Goal: Task Accomplishment & Management: Use online tool/utility

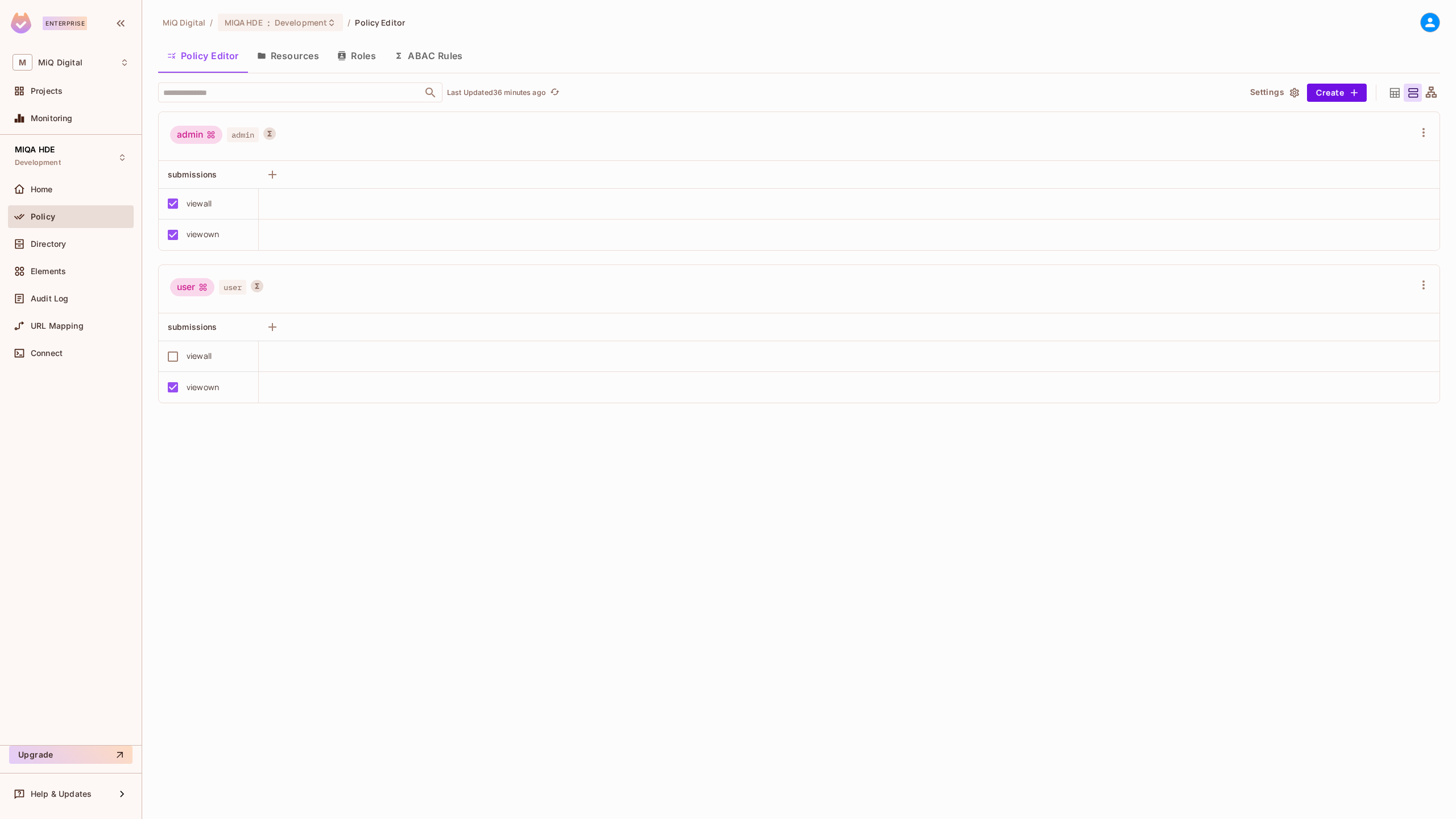
click at [54, 287] on div "Audit Log" at bounding box center [70, 298] width 126 height 23
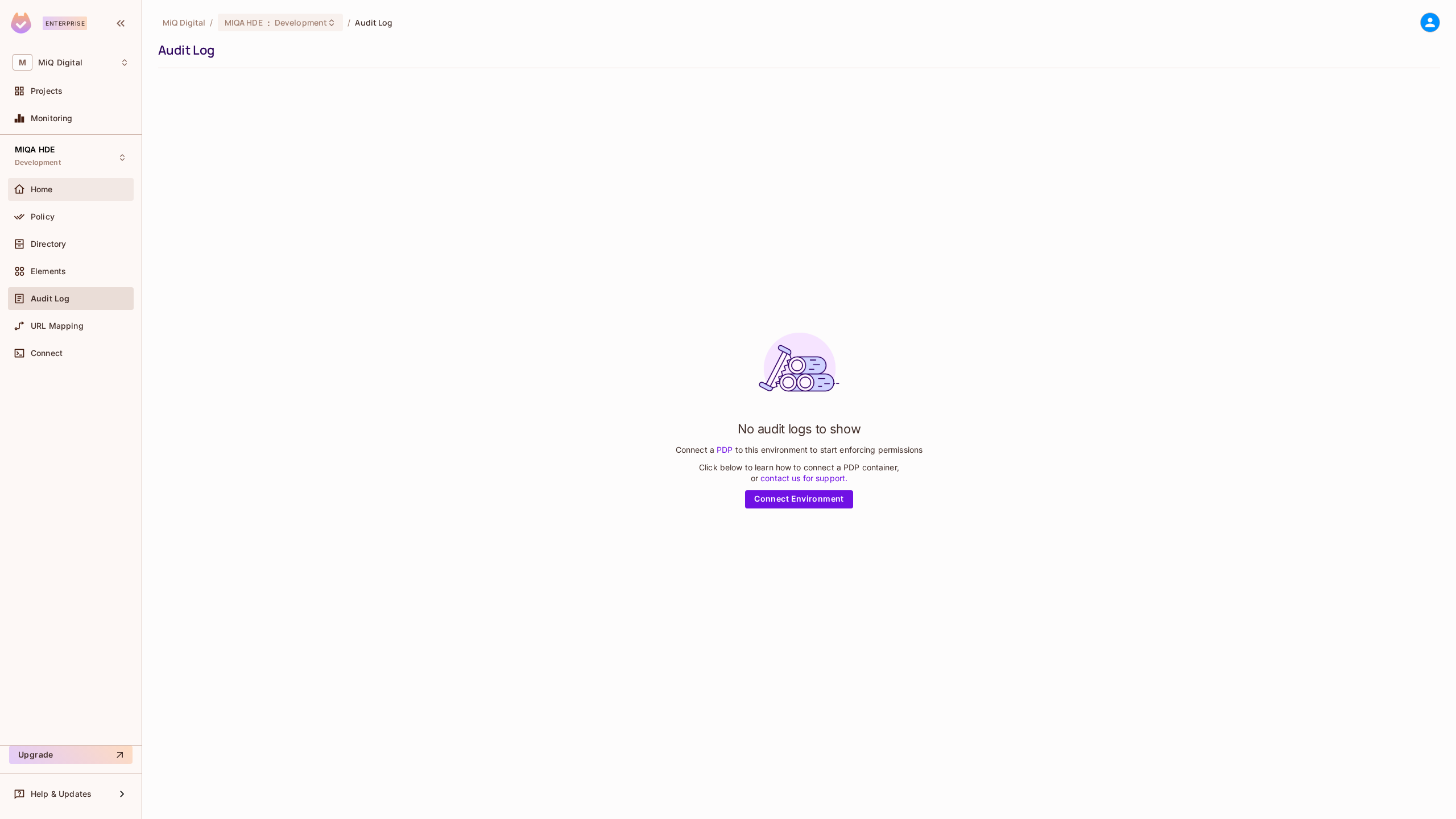
click at [47, 195] on div "Home" at bounding box center [70, 189] width 117 height 14
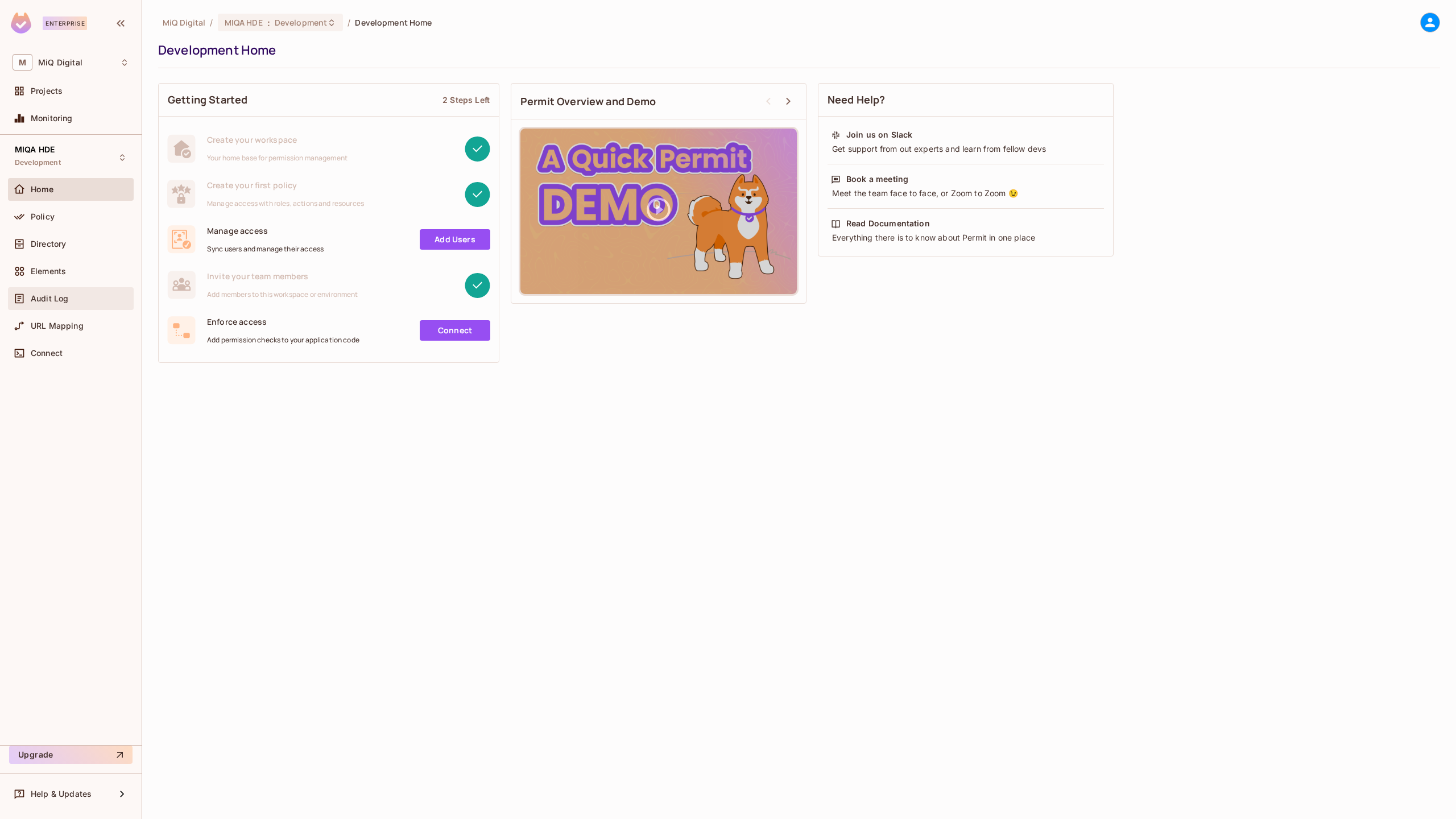
click at [66, 296] on span "Audit Log" at bounding box center [50, 298] width 37 height 9
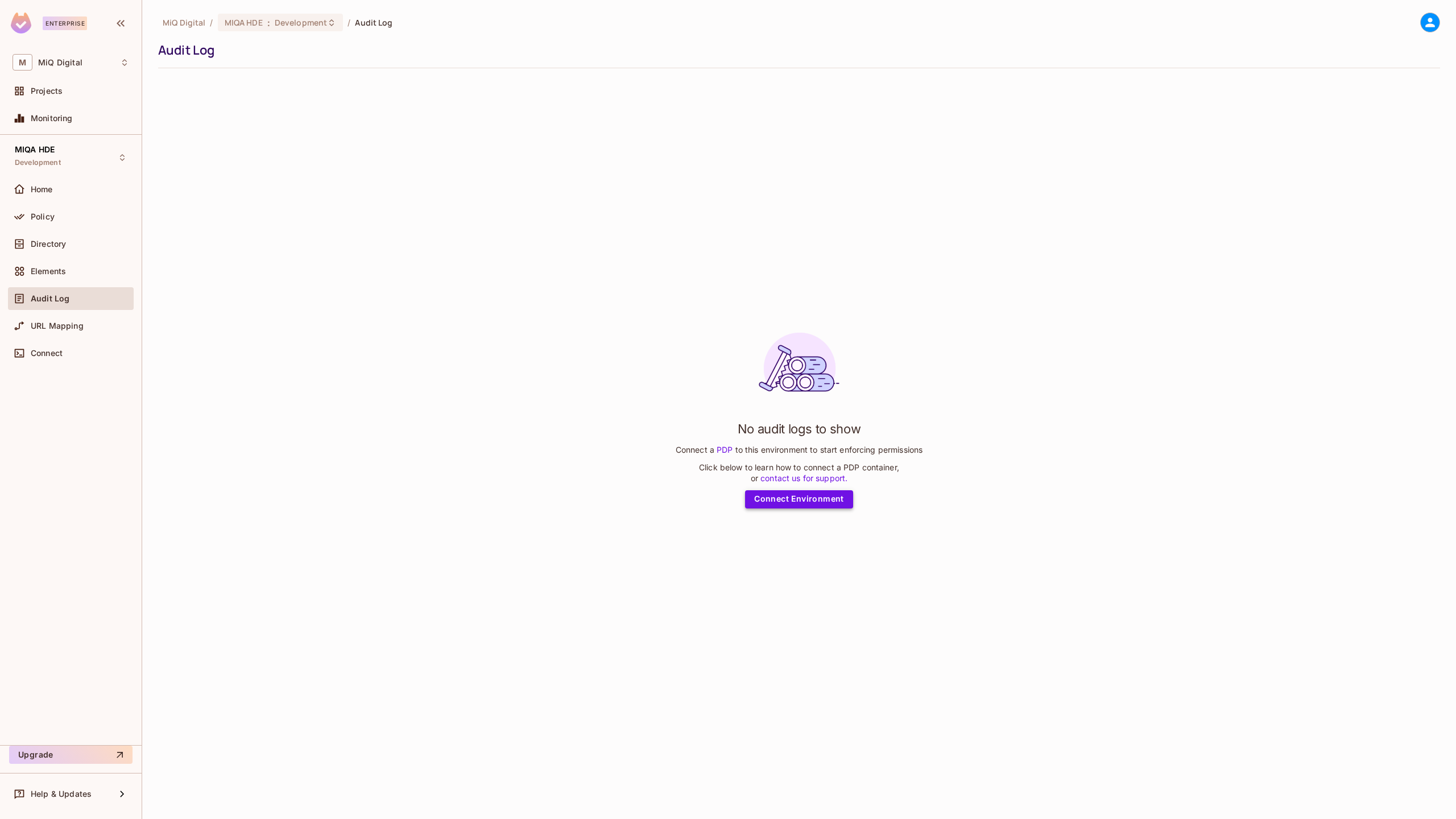
click at [790, 501] on link "Connect Environment" at bounding box center [799, 499] width 108 height 18
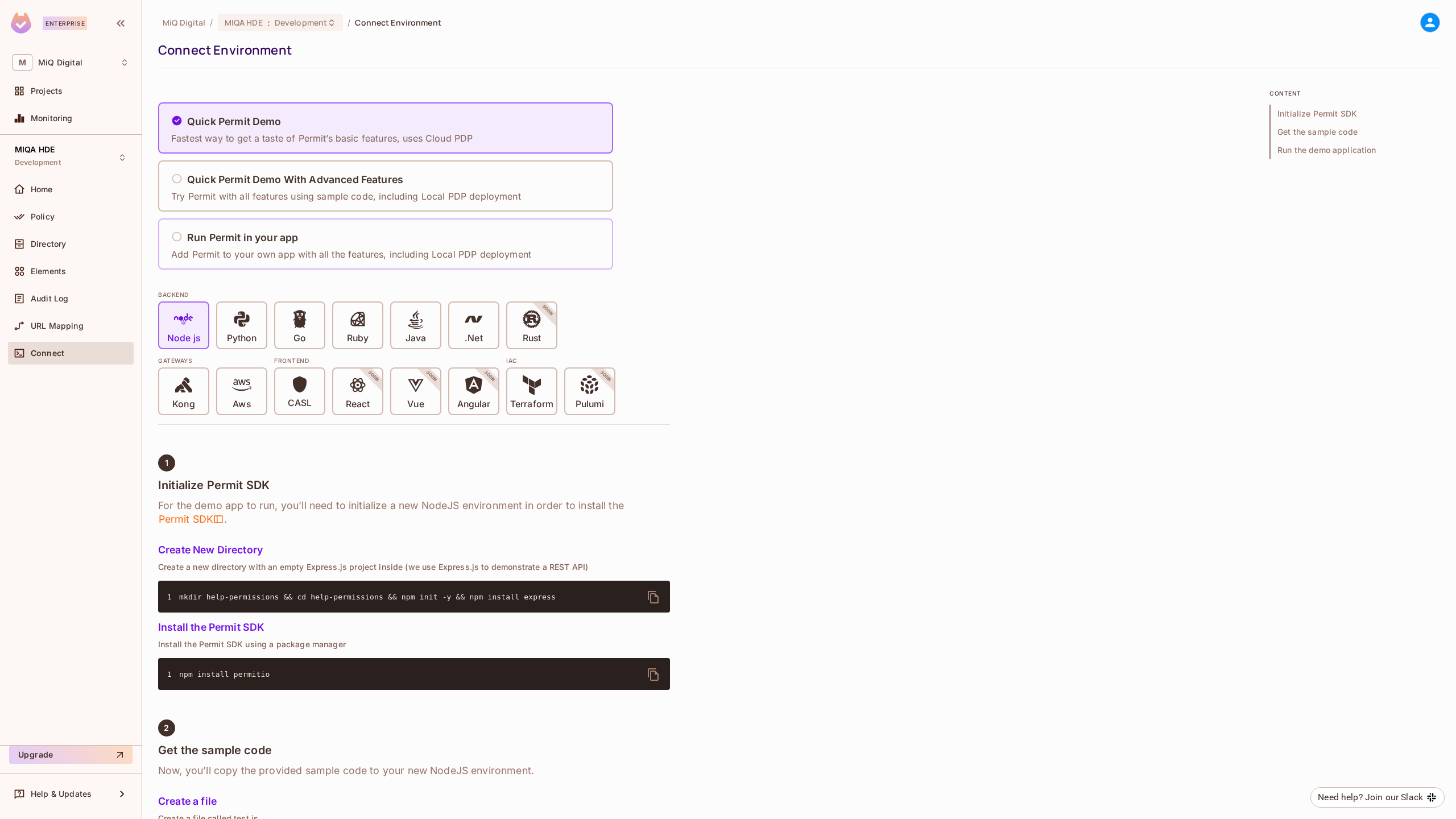
click at [281, 242] on h5 "Run Permit in your app" at bounding box center [242, 238] width 111 height 12
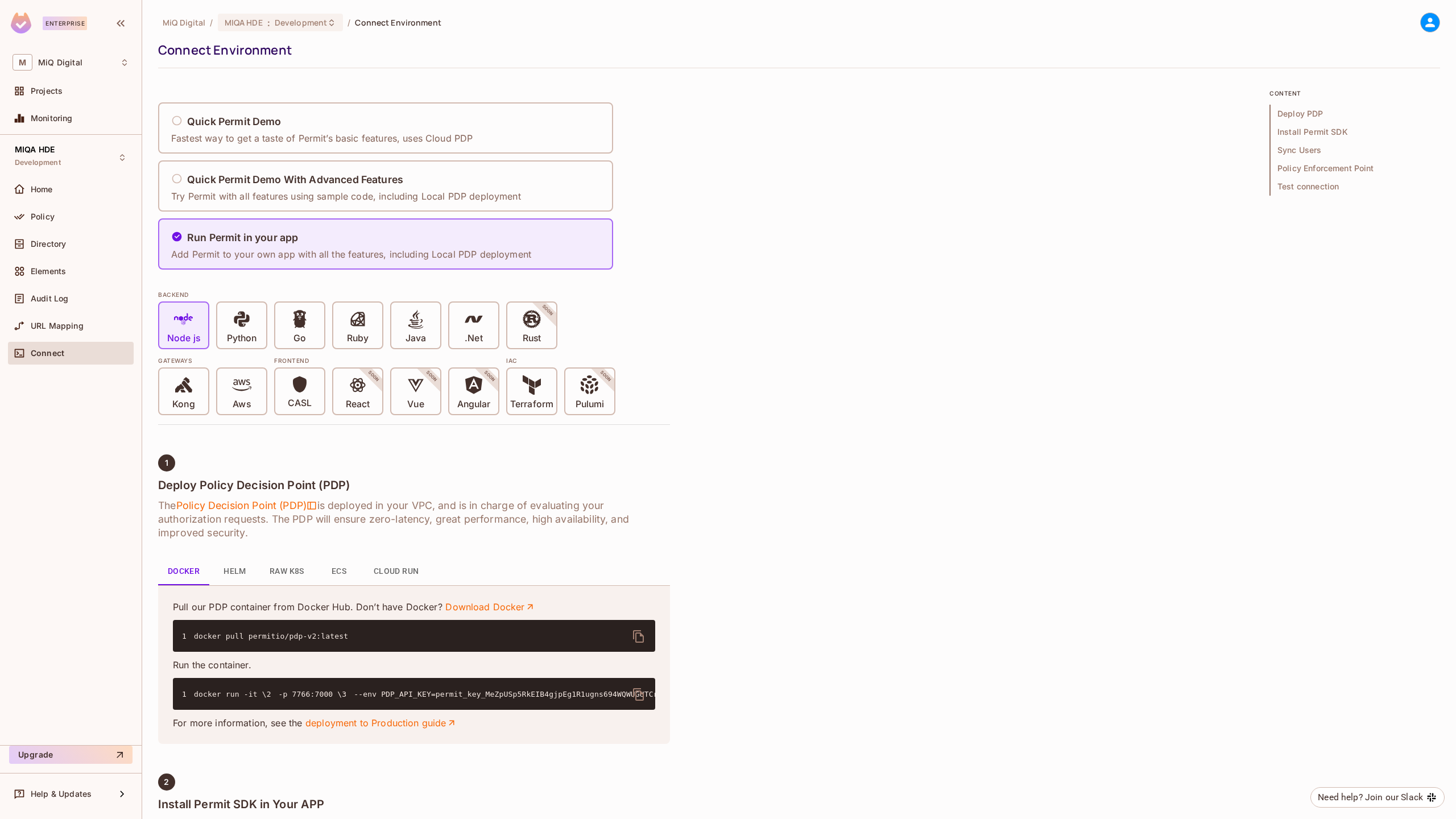
click at [640, 511] on icon "delete" at bounding box center [639, 694] width 14 height 14
click at [641, 511] on icon "delete" at bounding box center [639, 636] width 14 height 14
click at [76, 300] on div "Audit Log" at bounding box center [80, 298] width 99 height 9
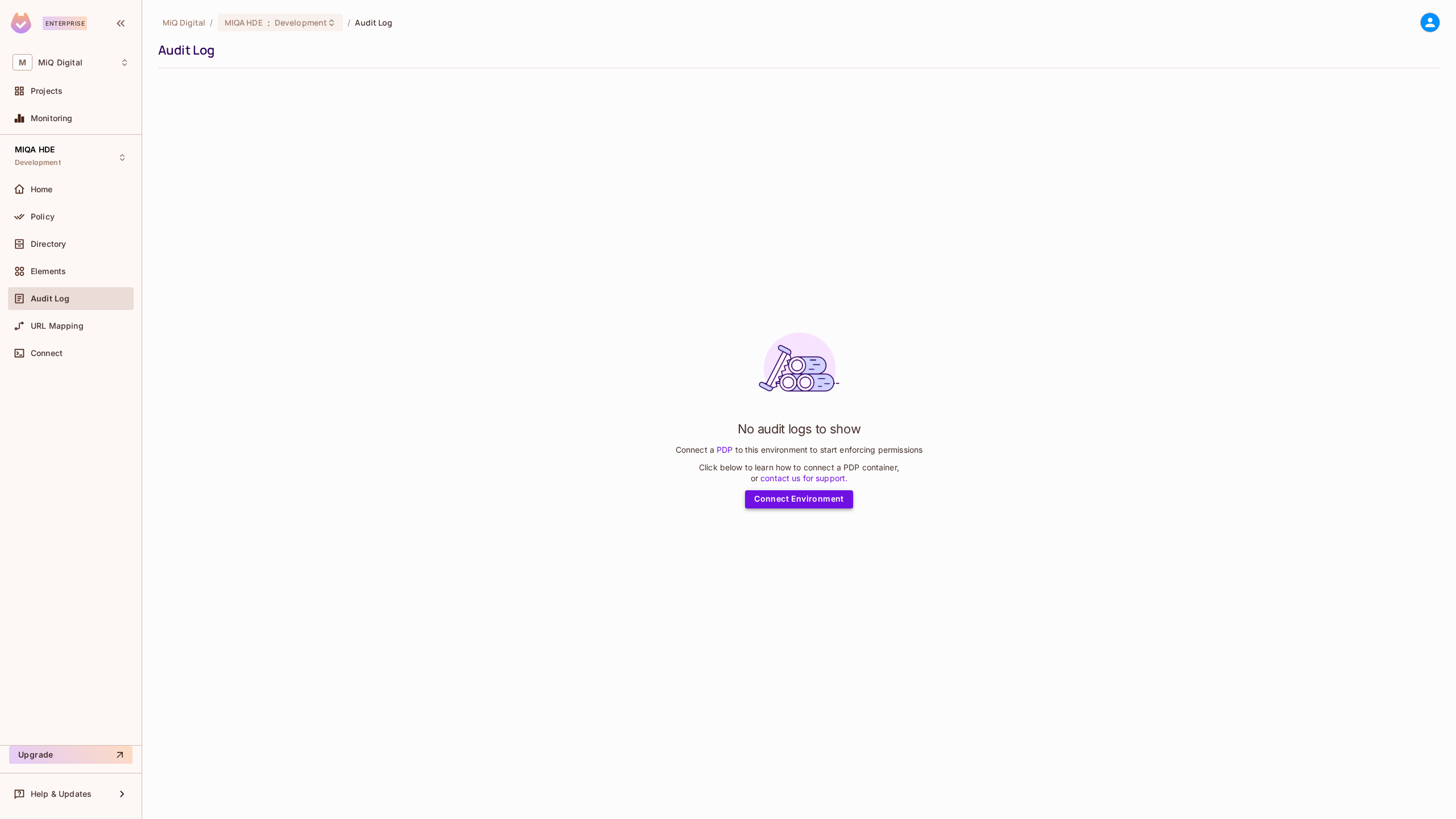
click at [825, 498] on link "Connect Environment" at bounding box center [799, 499] width 108 height 18
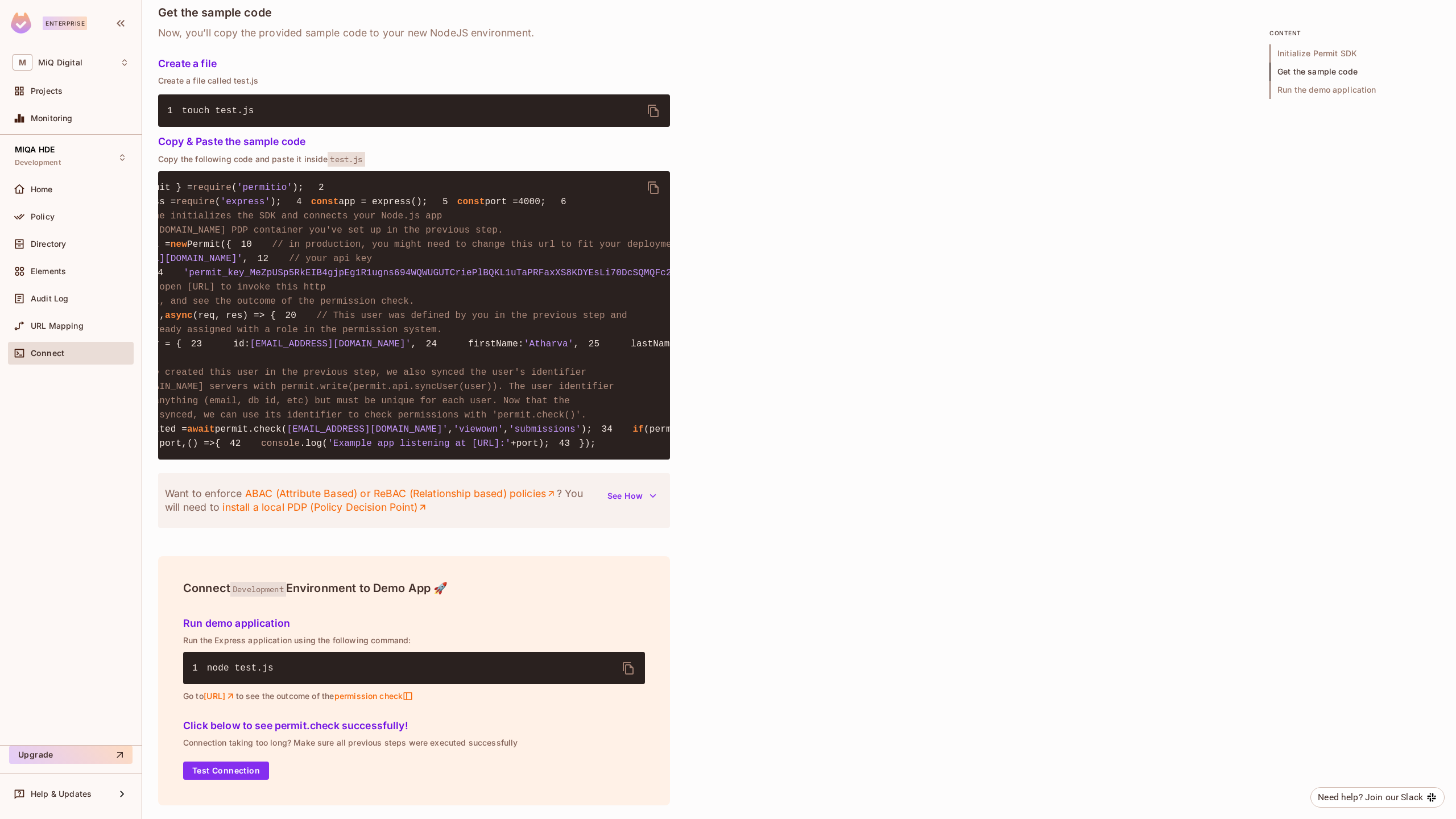
scroll to position [0, 142]
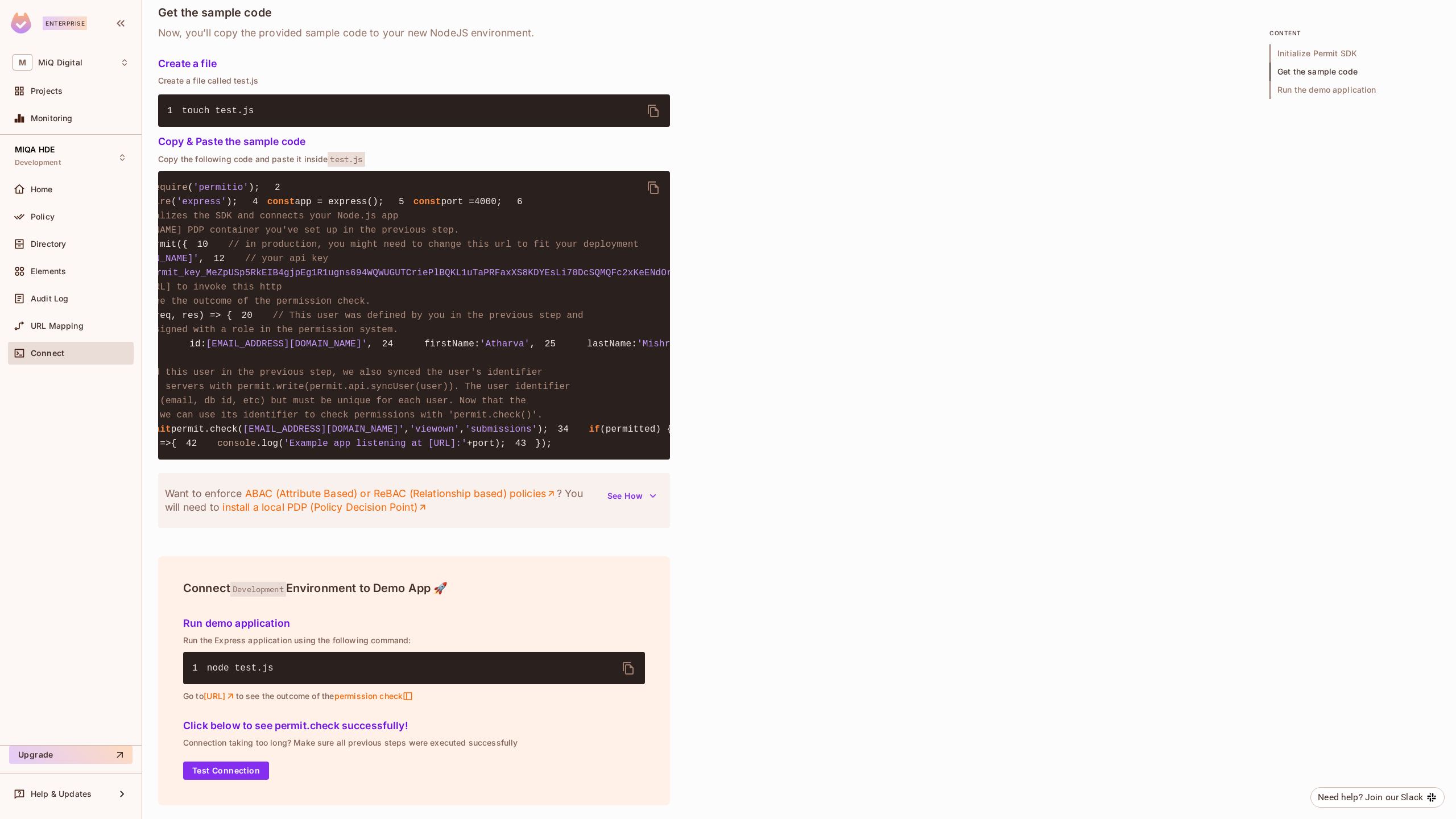
click at [629, 505] on button "See How" at bounding box center [632, 495] width 63 height 18
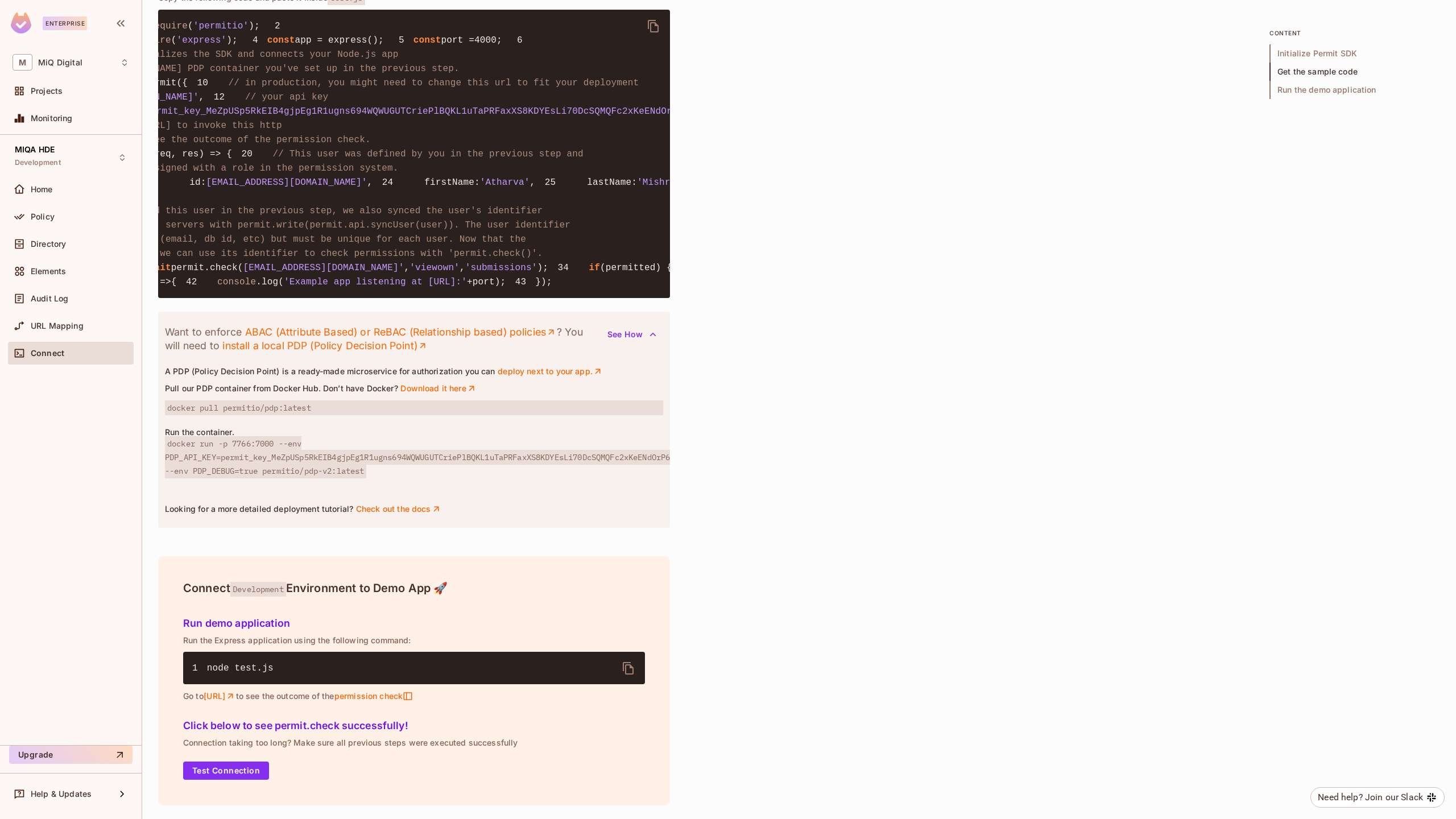
scroll to position [1214, 0]
click at [244, 774] on button "Test Connection" at bounding box center [226, 770] width 86 height 18
click at [409, 512] on link "Check out the docs" at bounding box center [398, 509] width 86 height 10
